Goal: Task Accomplishment & Management: Manage account settings

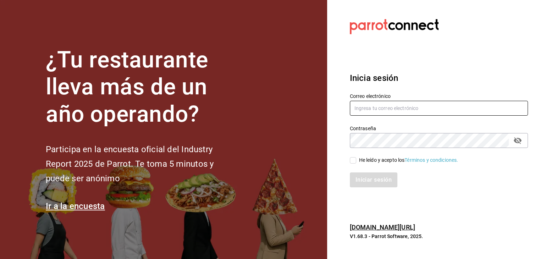
type input "[EMAIL_ADDRESS][DOMAIN_NAME]"
click at [355, 162] on input "He leído y acepto los Términos y condiciones." at bounding box center [353, 160] width 6 height 6
checkbox input "true"
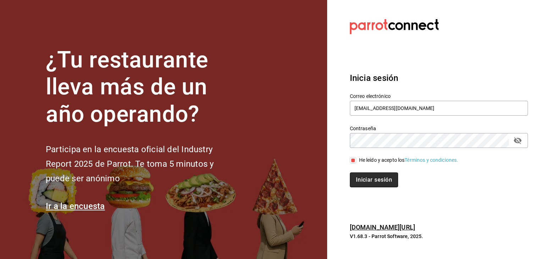
click at [364, 183] on button "Iniciar sesión" at bounding box center [374, 179] width 48 height 15
